Goal: Information Seeking & Learning: Check status

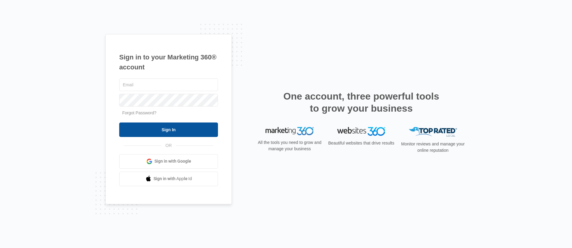
type input "[PERSON_NAME][EMAIL_ADDRESS][PERSON_NAME][DOMAIN_NAME]"
click at [192, 133] on input "Sign In" at bounding box center [168, 129] width 99 height 14
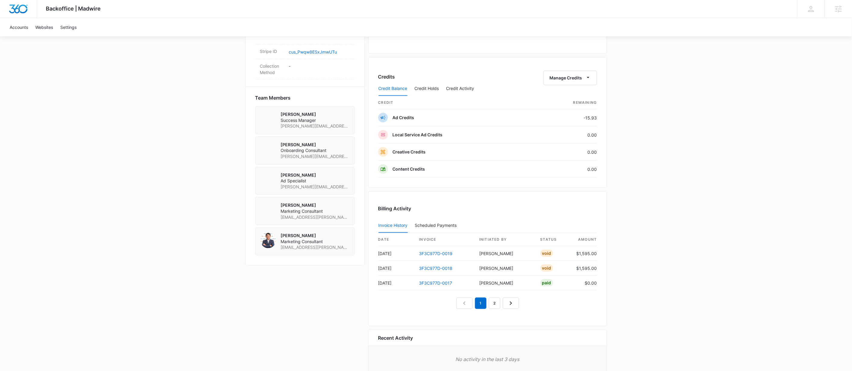
scroll to position [430, 0]
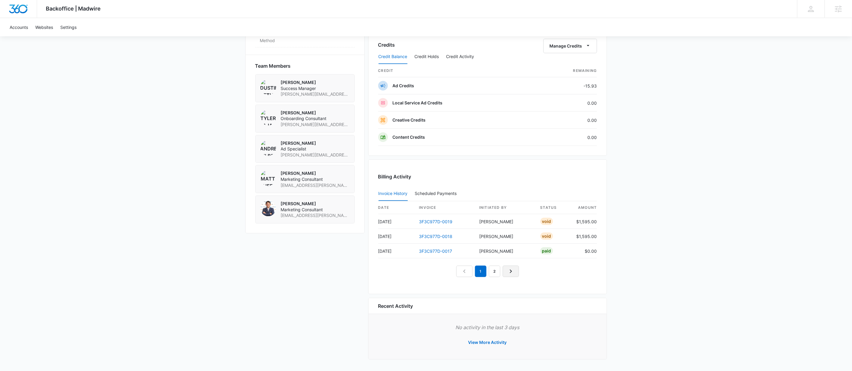
click at [515, 273] on link "Next Page" at bounding box center [511, 271] width 16 height 11
click at [426, 219] on link "3F3C977D-0016" at bounding box center [435, 221] width 33 height 5
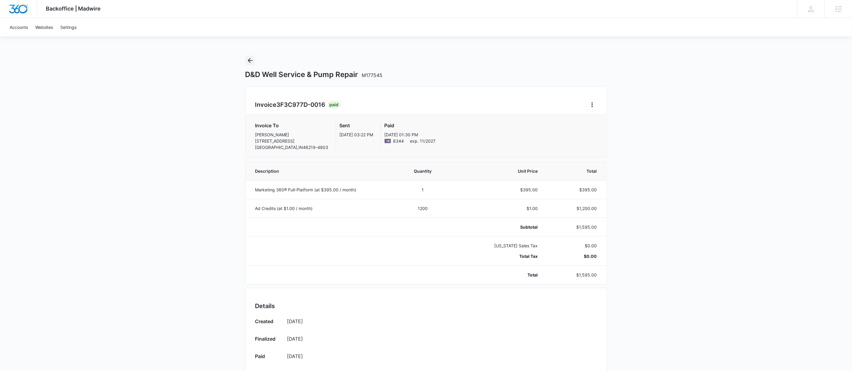
click at [250, 62] on icon "Back" at bounding box center [250, 60] width 5 height 5
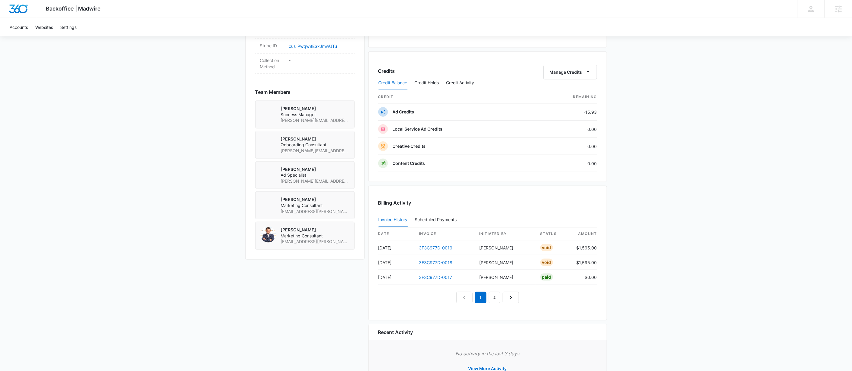
scroll to position [430, 0]
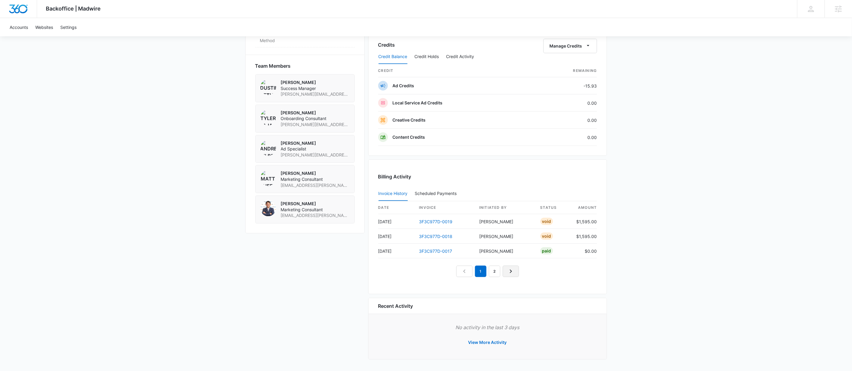
click at [508, 271] on icon "Next Page" at bounding box center [510, 271] width 7 height 7
click at [509, 271] on nav "1 2 3" at bounding box center [487, 271] width 77 height 11
click at [452, 272] on link "Previous Page" at bounding box center [457, 271] width 16 height 11
click at [513, 271] on link "Next Page" at bounding box center [517, 271] width 16 height 11
click at [526, 270] on nav "1 2 3" at bounding box center [487, 271] width 77 height 11
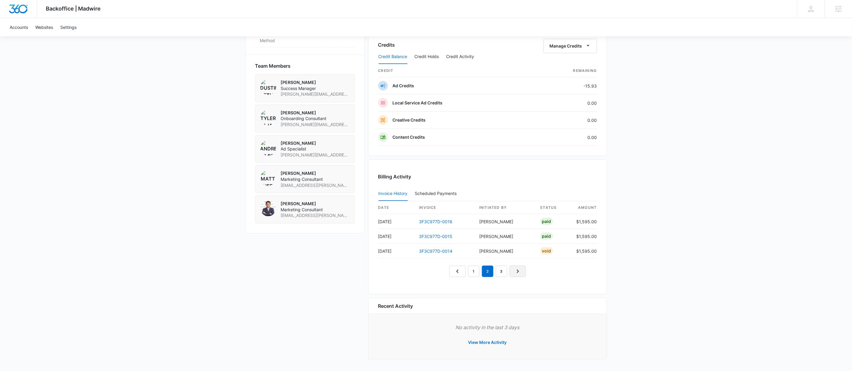
click at [522, 271] on link "Next Page" at bounding box center [517, 271] width 16 height 11
click at [453, 274] on icon "Previous Page" at bounding box center [450, 271] width 7 height 7
click at [453, 274] on nav "1 2 3 4" at bounding box center [487, 271] width 90 height 11
click at [442, 245] on td "3F3C977D-0017" at bounding box center [444, 251] width 60 height 15
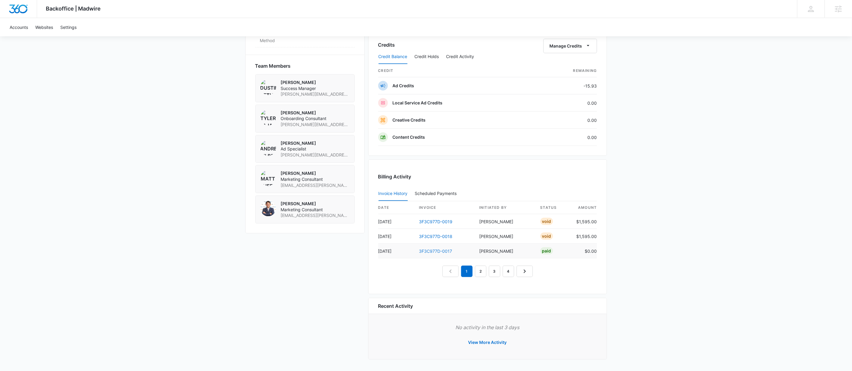
click at [440, 250] on link "3F3C977D-0017" at bounding box center [435, 251] width 33 height 5
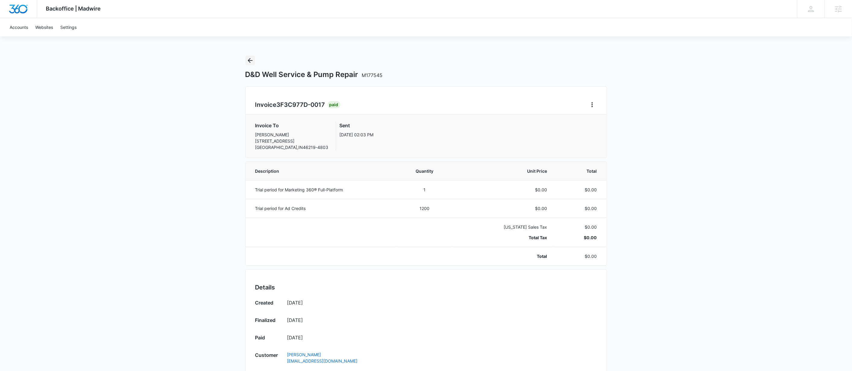
click at [252, 59] on icon "Back" at bounding box center [249, 60] width 7 height 7
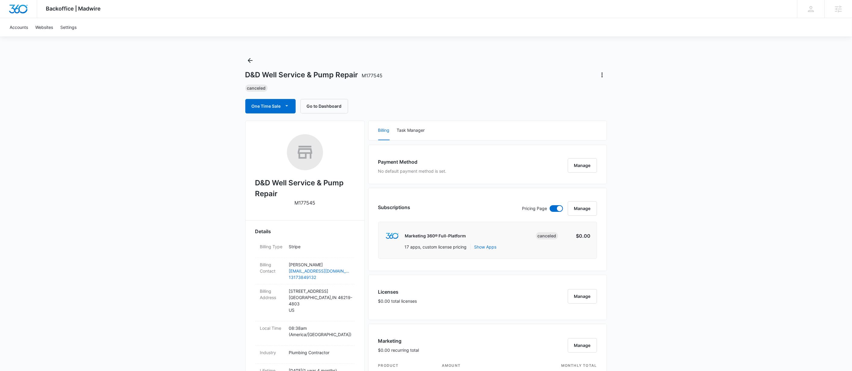
scroll to position [369, 0]
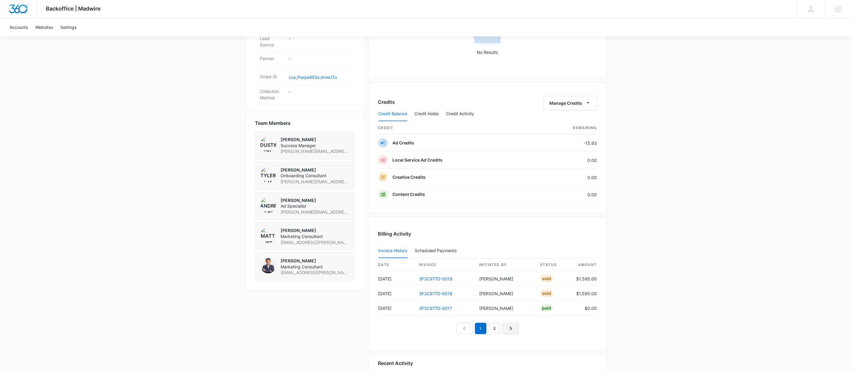
click at [509, 330] on icon "Next Page" at bounding box center [510, 328] width 7 height 7
click at [432, 281] on link "3F3C977D-0016" at bounding box center [435, 279] width 33 height 5
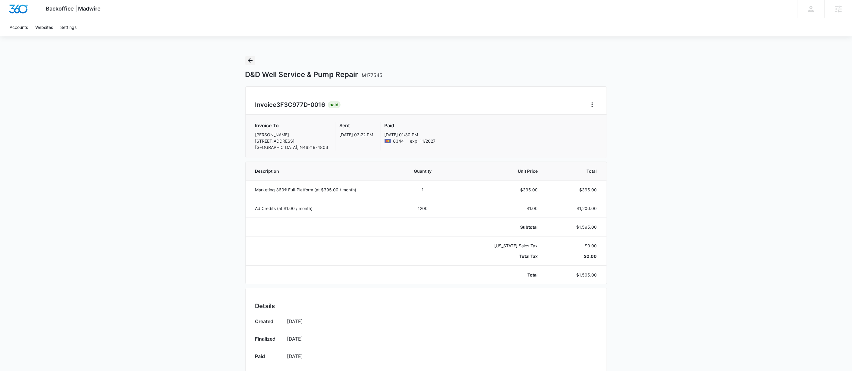
click at [253, 57] on icon "Back" at bounding box center [249, 60] width 7 height 7
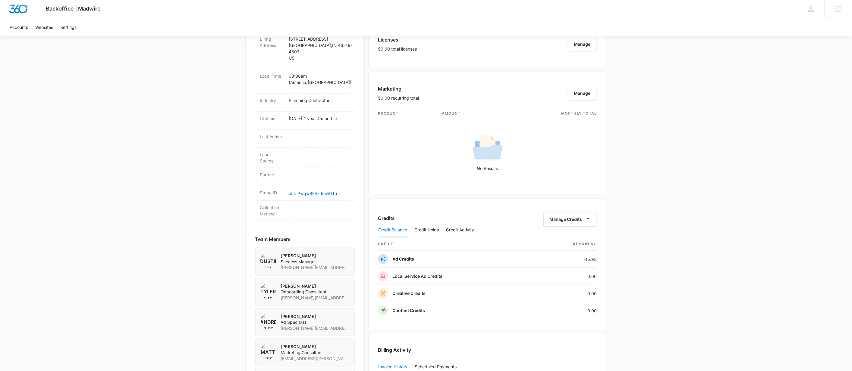
scroll to position [337, 0]
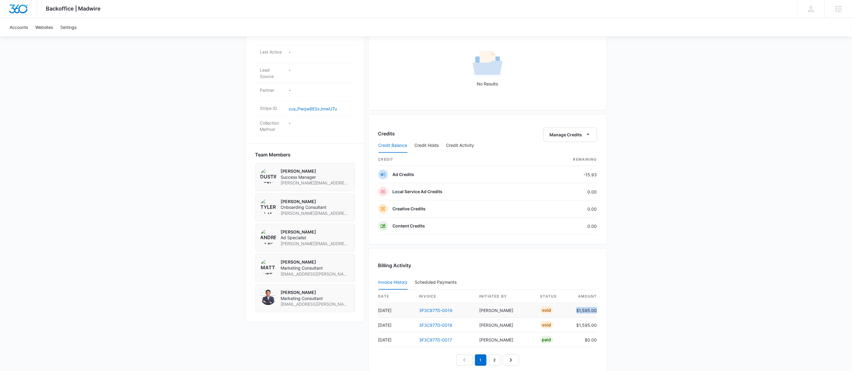
drag, startPoint x: 596, startPoint y: 313, endPoint x: 574, endPoint y: 314, distance: 22.0
click at [574, 314] on td "$1,595.00" at bounding box center [584, 310] width 25 height 15
copy td "$1,595.00"
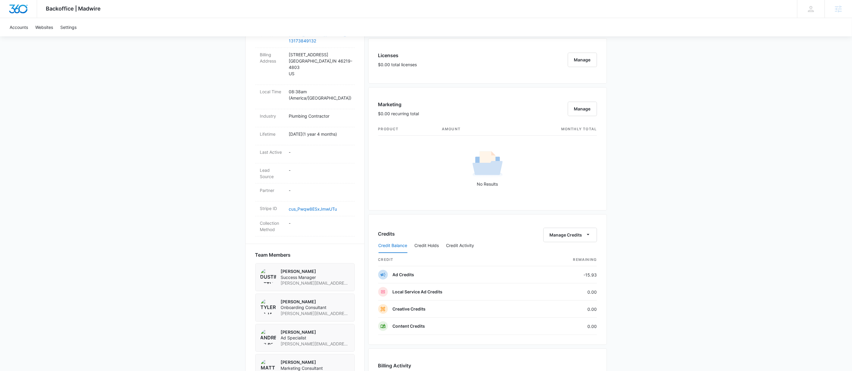
scroll to position [234, 0]
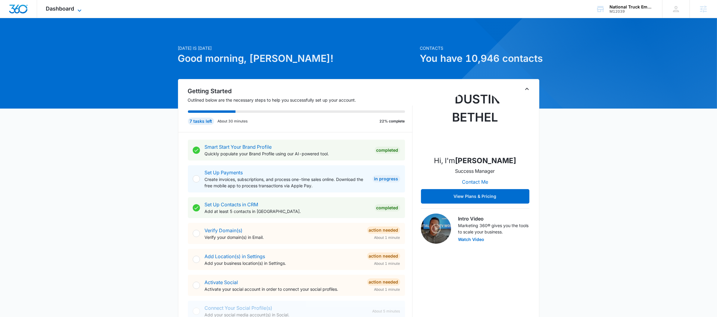
click at [79, 9] on icon at bounding box center [79, 10] width 7 height 7
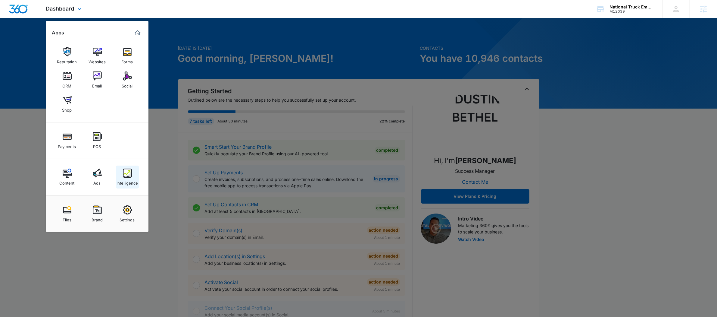
click at [133, 184] on div "Intelligence" at bounding box center [127, 181] width 21 height 8
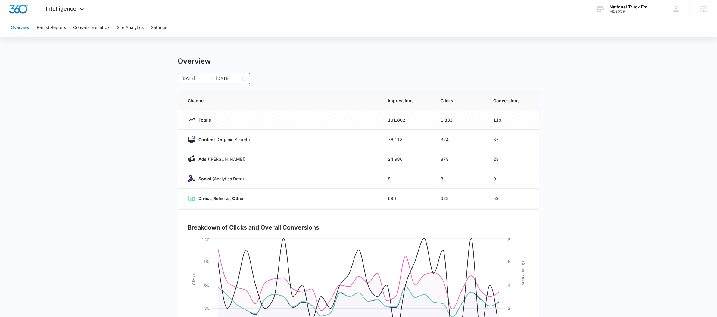
click at [209, 74] on div "[DATE] [DATE]" at bounding box center [214, 78] width 72 height 11
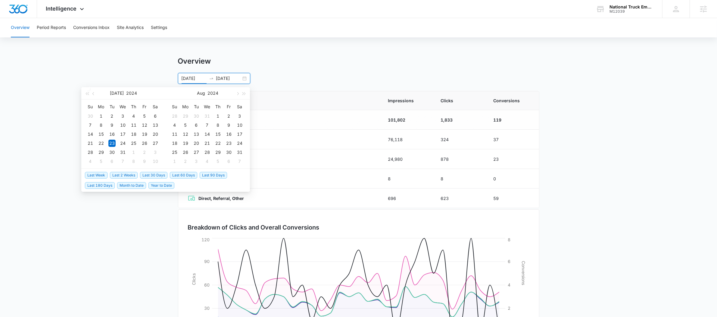
click at [156, 173] on span "Last 30 Days" at bounding box center [153, 175] width 27 height 7
type input "[DATE]"
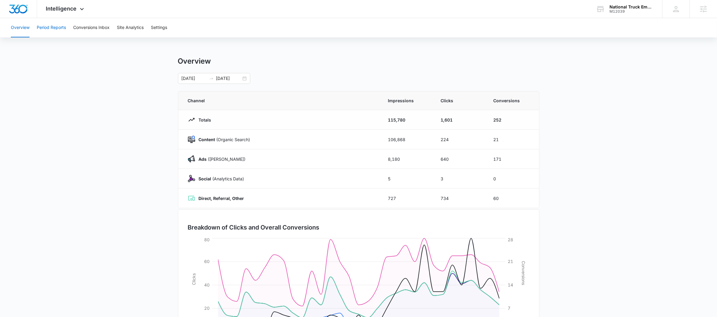
click at [61, 23] on button "Period Reports" at bounding box center [51, 27] width 29 height 19
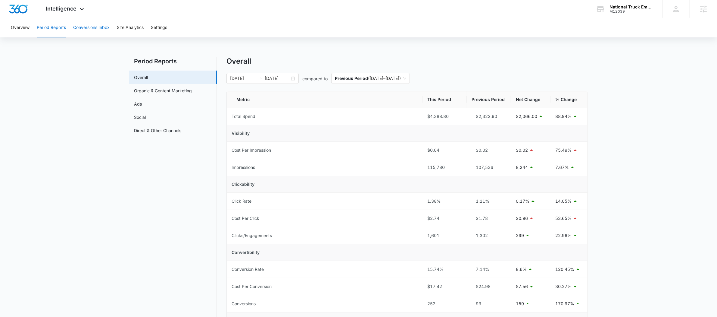
click at [89, 26] on button "Conversions Inbox" at bounding box center [91, 27] width 36 height 19
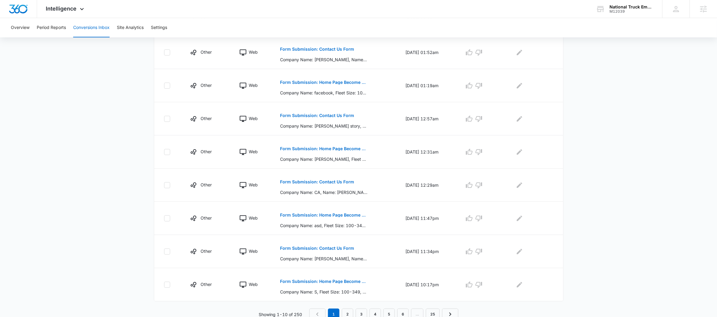
scroll to position [224, 0]
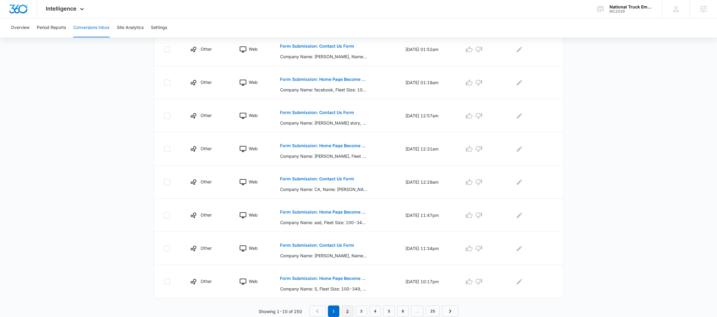
click at [348, 311] on link "2" at bounding box center [347, 310] width 11 height 11
click at [359, 308] on link "3" at bounding box center [362, 310] width 11 height 11
click at [374, 309] on link "4" at bounding box center [376, 310] width 11 height 11
click at [389, 309] on link "5" at bounding box center [390, 310] width 11 height 11
click at [396, 309] on link "6" at bounding box center [397, 310] width 11 height 11
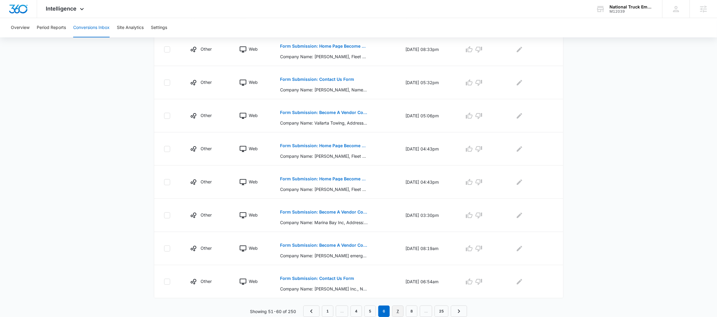
click at [400, 312] on link "7" at bounding box center [397, 310] width 11 height 11
click at [313, 112] on p "Form Submission: Contact Us Form" at bounding box center [317, 113] width 74 height 4
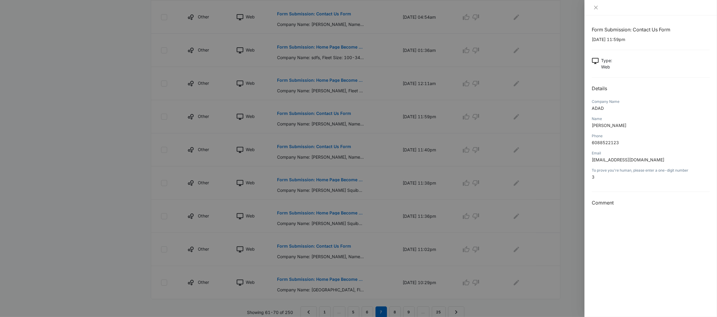
click at [177, 114] on div at bounding box center [358, 158] width 717 height 317
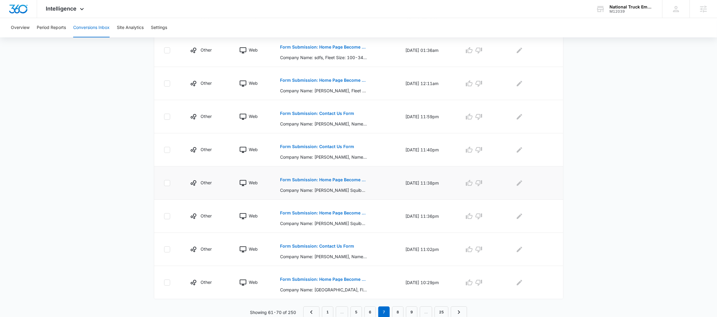
click at [331, 183] on button "Form Submission: Home Page Become A Customer Form" at bounding box center [324, 179] width 88 height 14
